Goal: Transaction & Acquisition: Purchase product/service

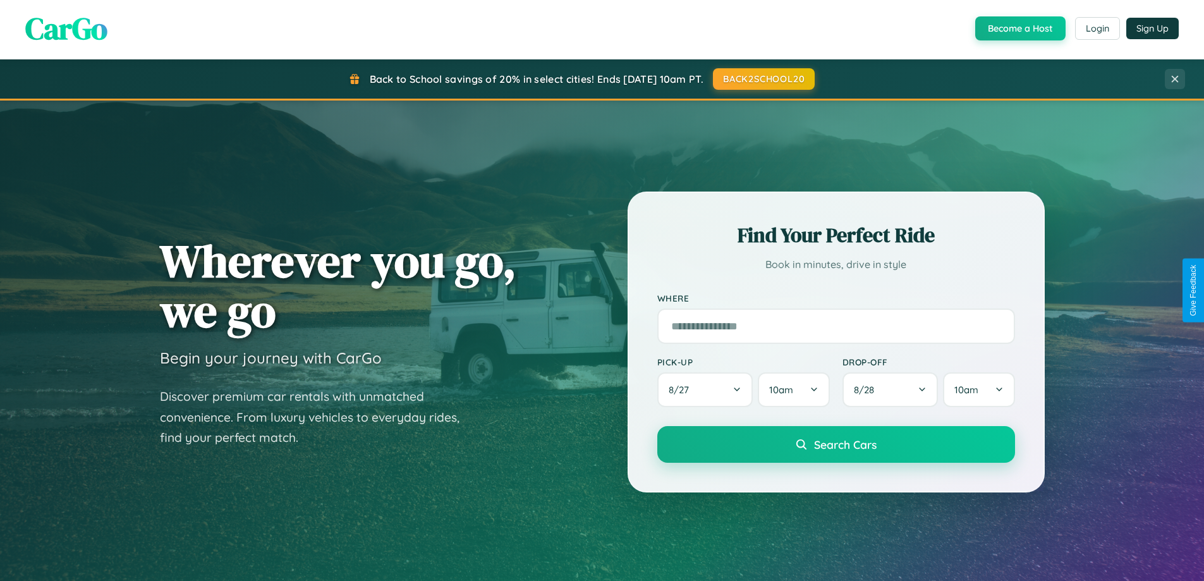
scroll to position [2031, 0]
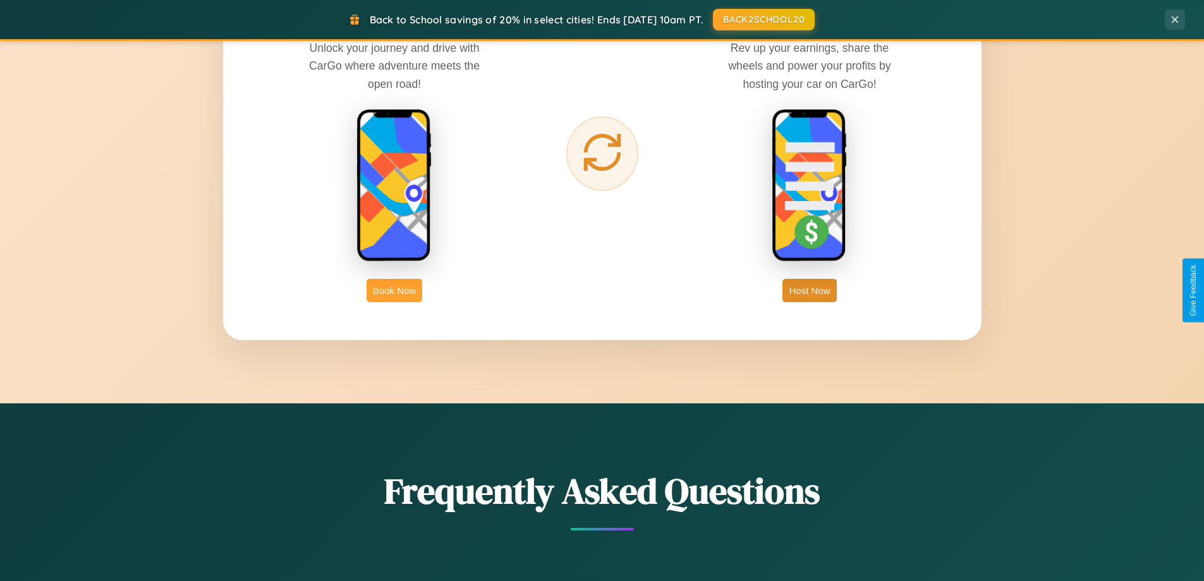
click at [394, 290] on button "Book Now" at bounding box center [395, 290] width 56 height 23
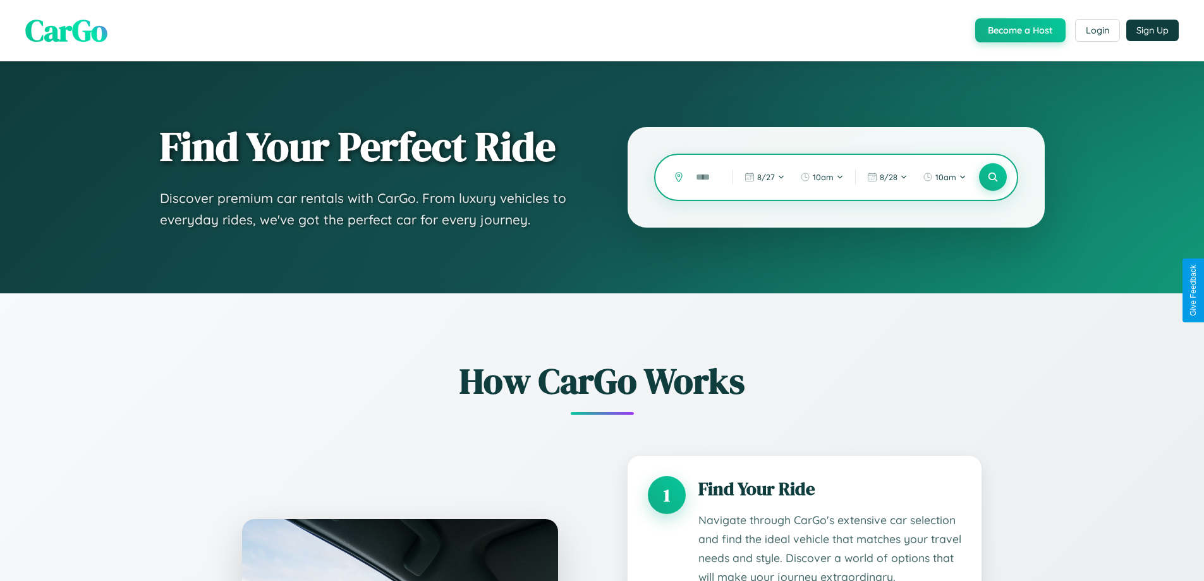
click at [705, 177] on input "text" at bounding box center [705, 177] width 30 height 22
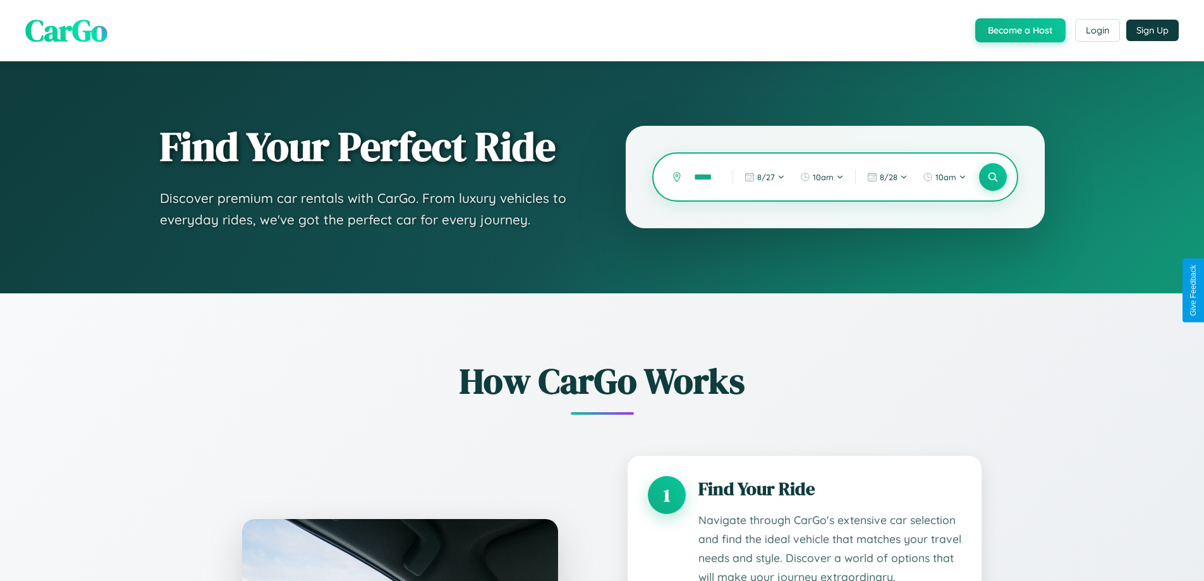
type input "******"
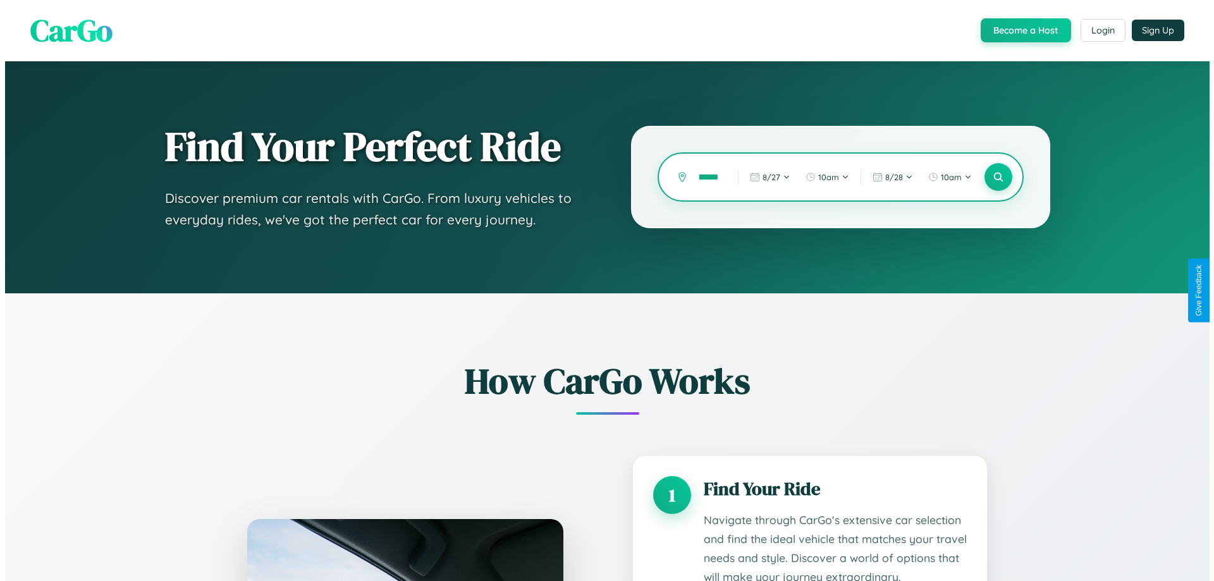
scroll to position [0, 15]
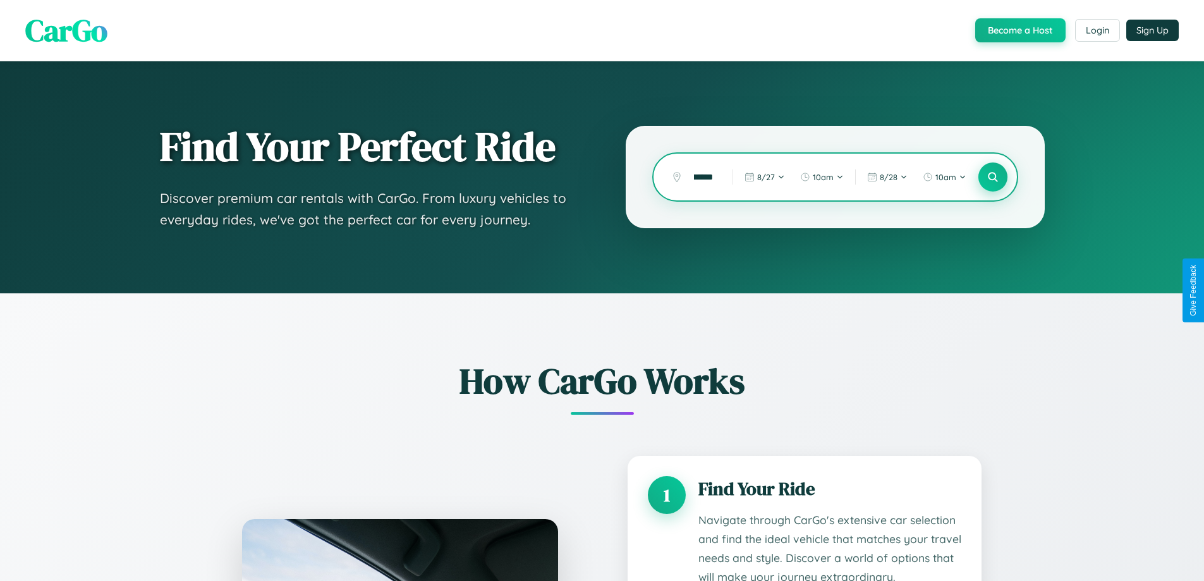
click at [993, 177] on icon at bounding box center [993, 177] width 12 height 12
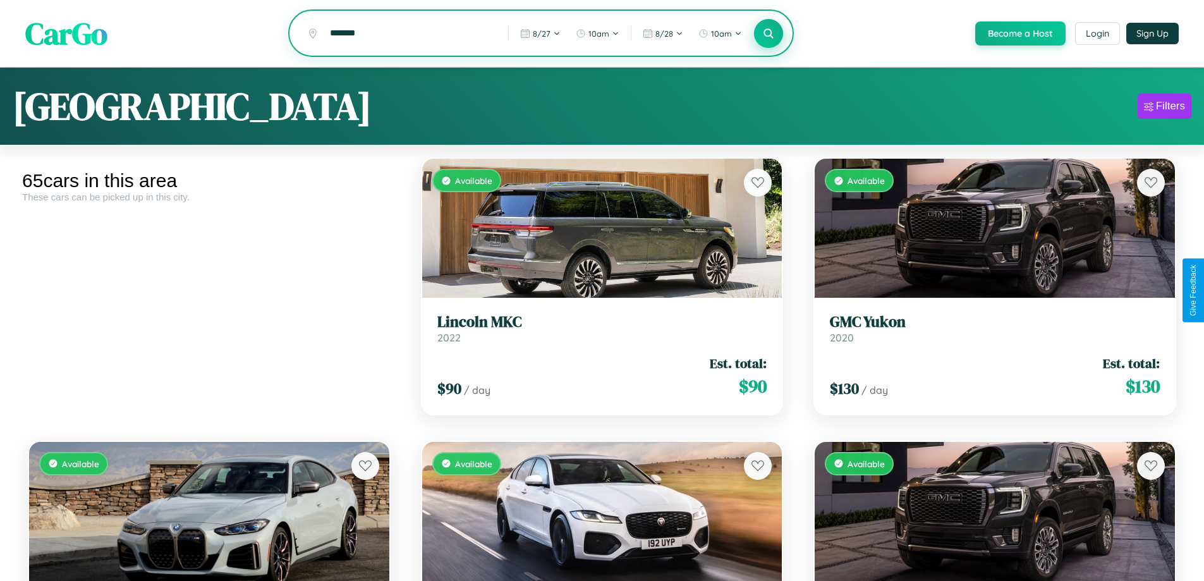
click at [768, 34] on icon at bounding box center [769, 33] width 12 height 12
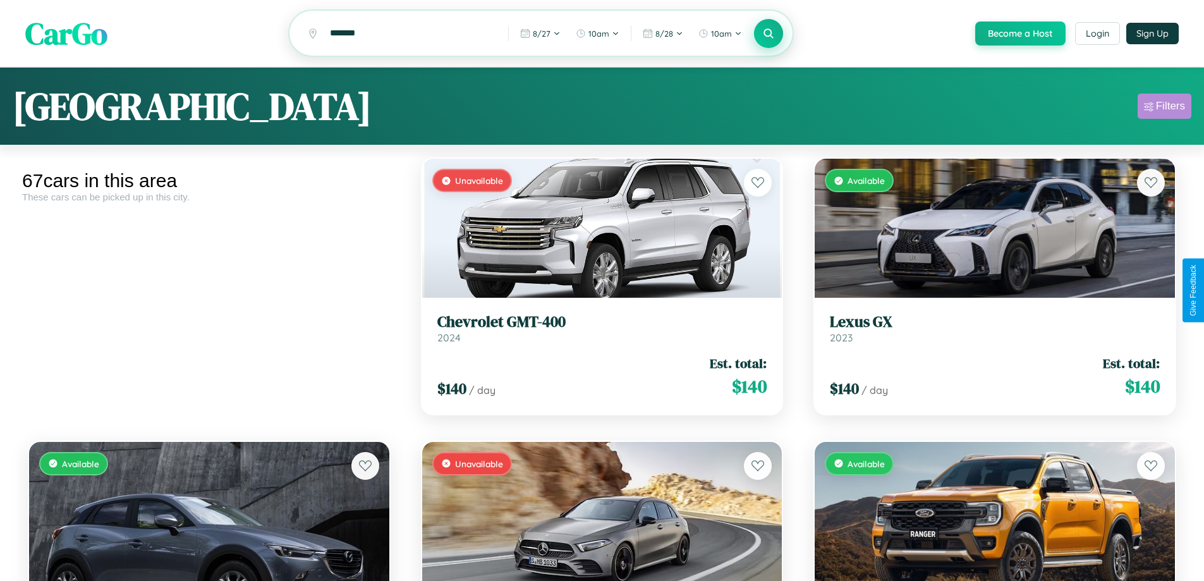
click at [1164, 108] on div "Filters" at bounding box center [1170, 106] width 29 height 13
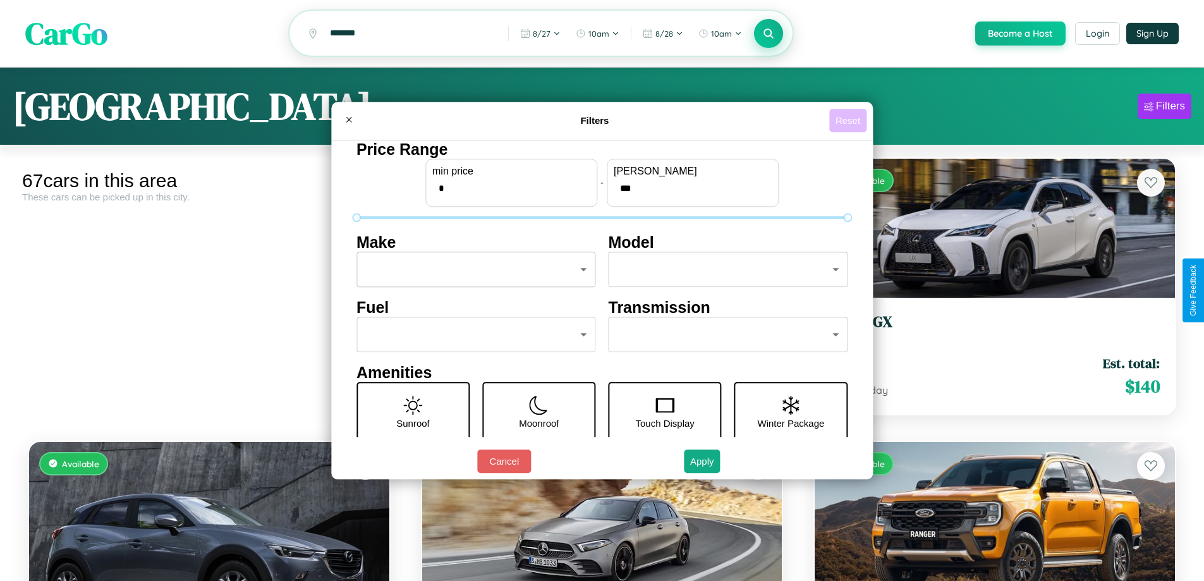
click at [850, 120] on button "Reset" at bounding box center [847, 120] width 37 height 23
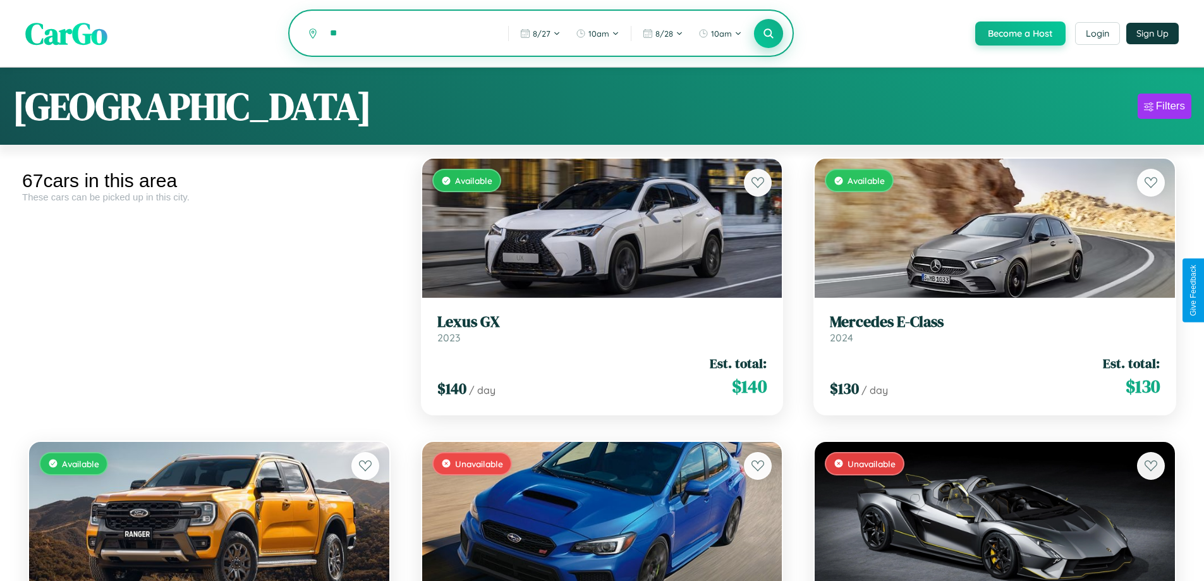
type input "*"
type input "**********"
click at [768, 34] on icon at bounding box center [769, 33] width 12 height 12
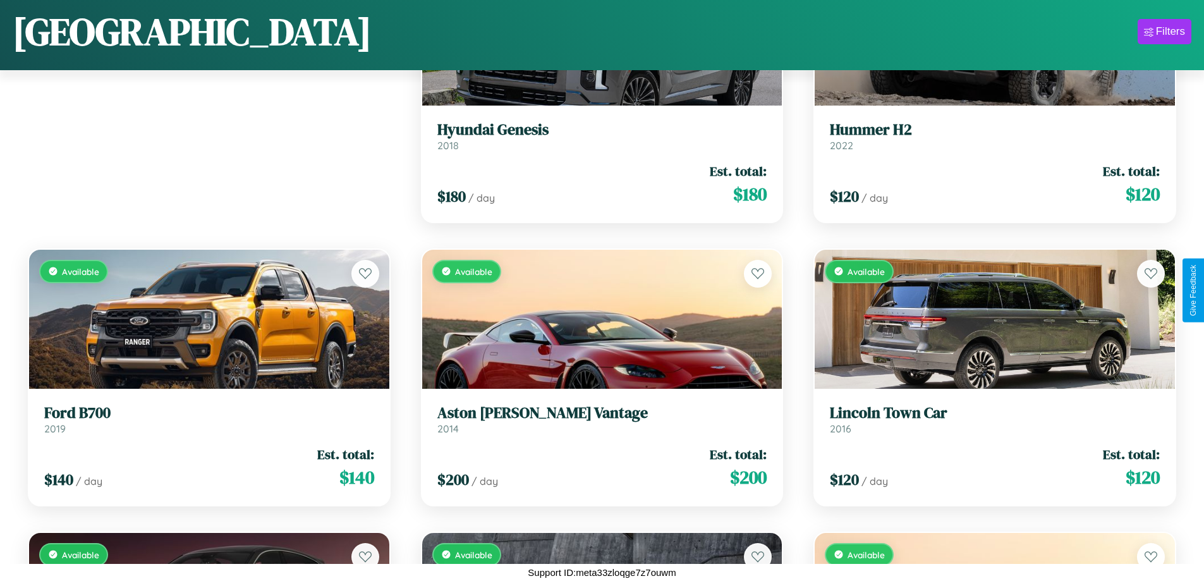
scroll to position [178, 0]
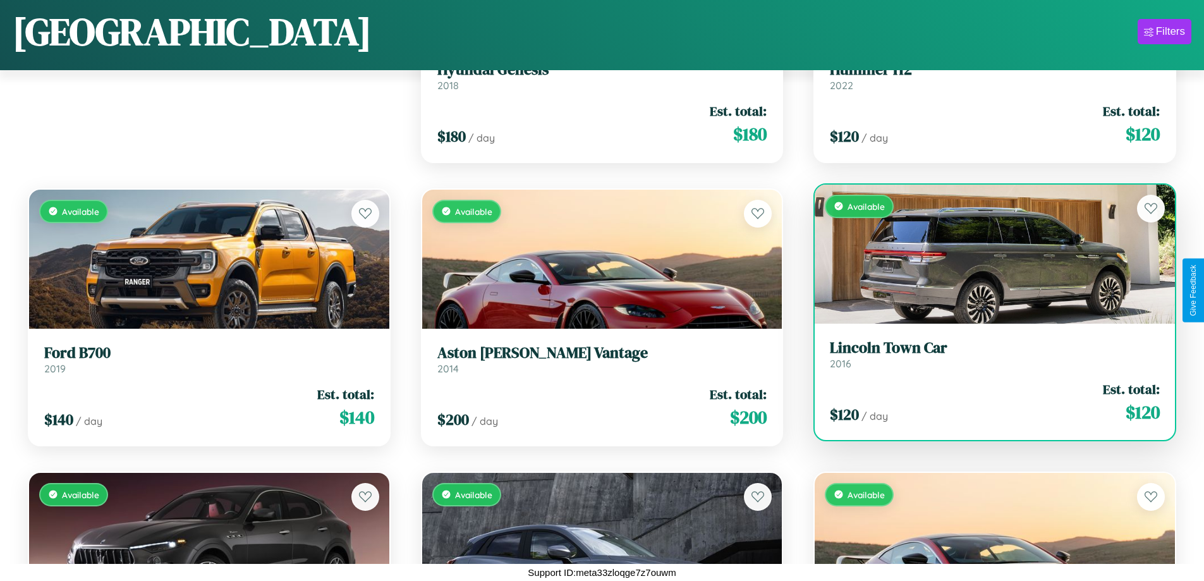
click at [987, 354] on h3 "Lincoln Town Car" at bounding box center [995, 348] width 330 height 18
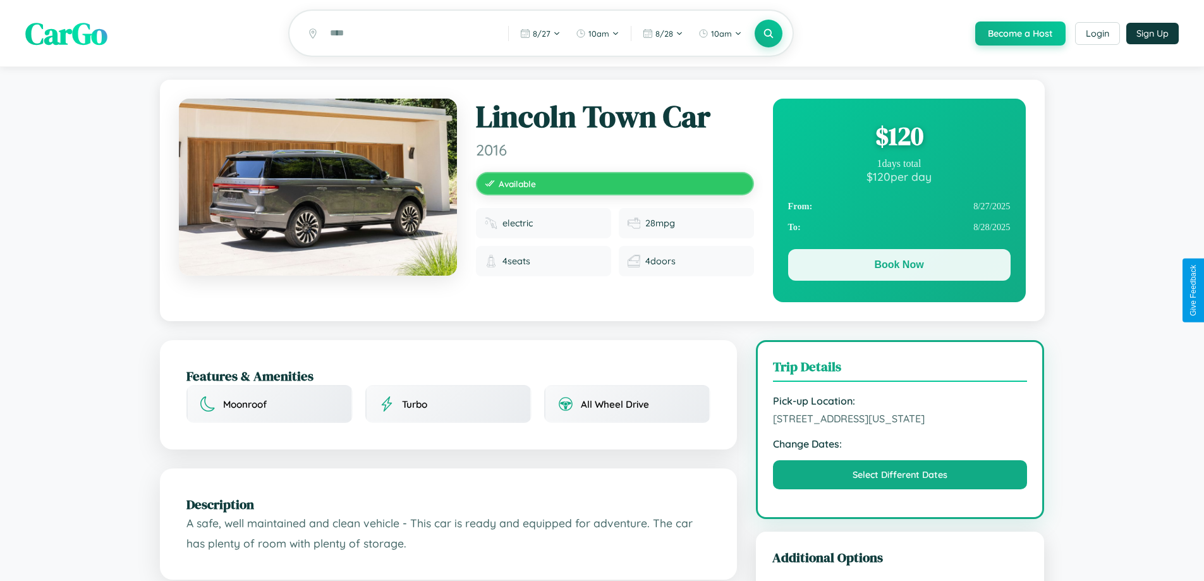
click at [899, 267] on button "Book Now" at bounding box center [899, 265] width 223 height 32
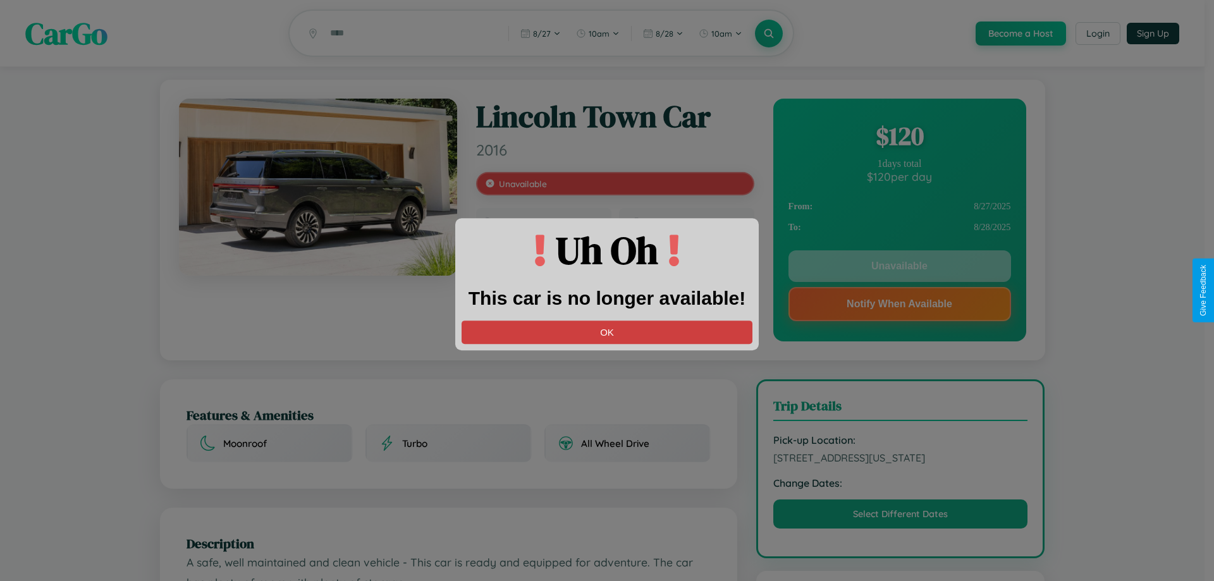
click at [607, 332] on button "OK" at bounding box center [606, 332] width 291 height 23
